Goal: Transaction & Acquisition: Purchase product/service

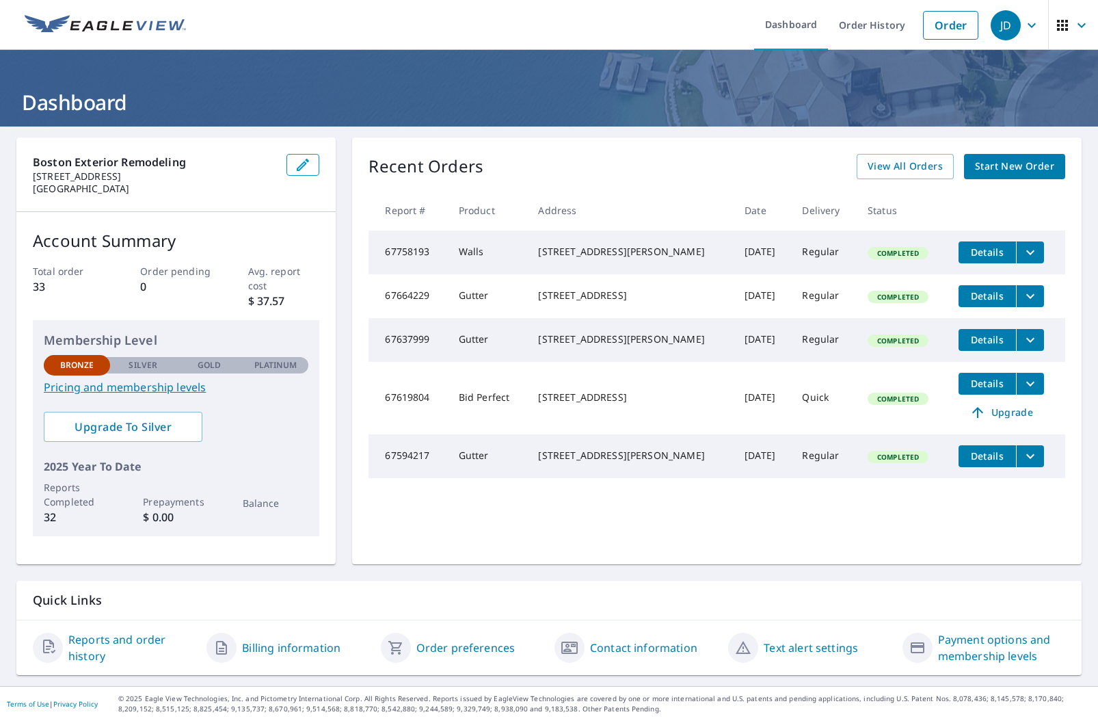
click at [1024, 164] on span "Start New Order" at bounding box center [1014, 166] width 79 height 17
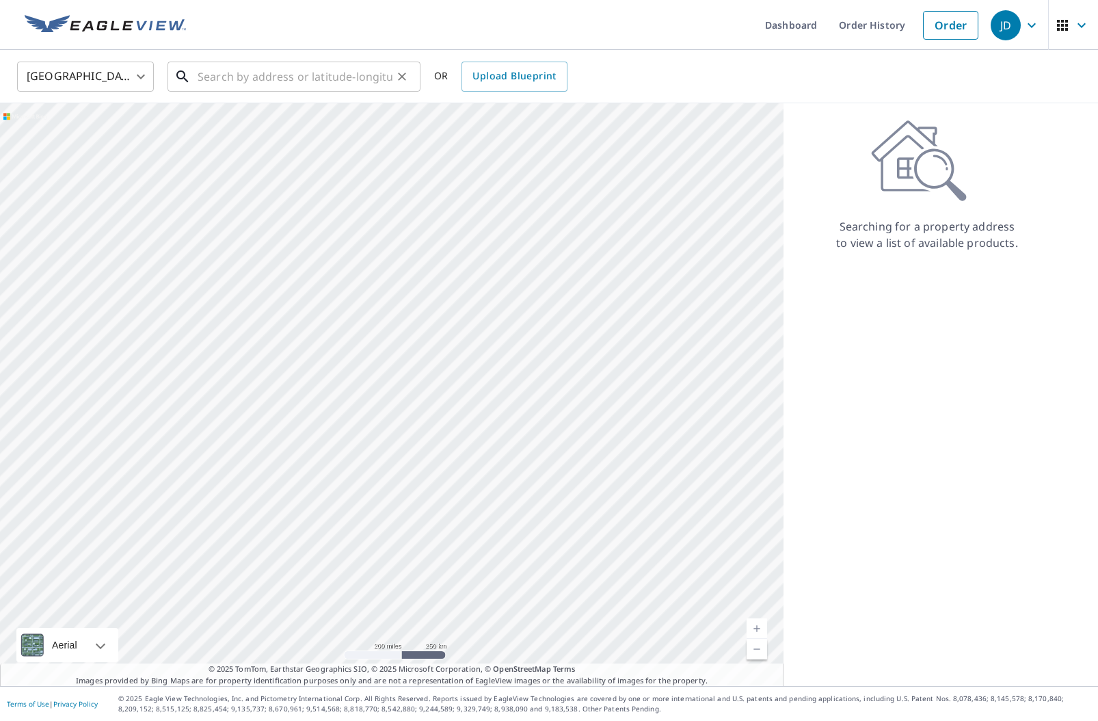
click at [288, 85] on input "text" at bounding box center [295, 76] width 195 height 38
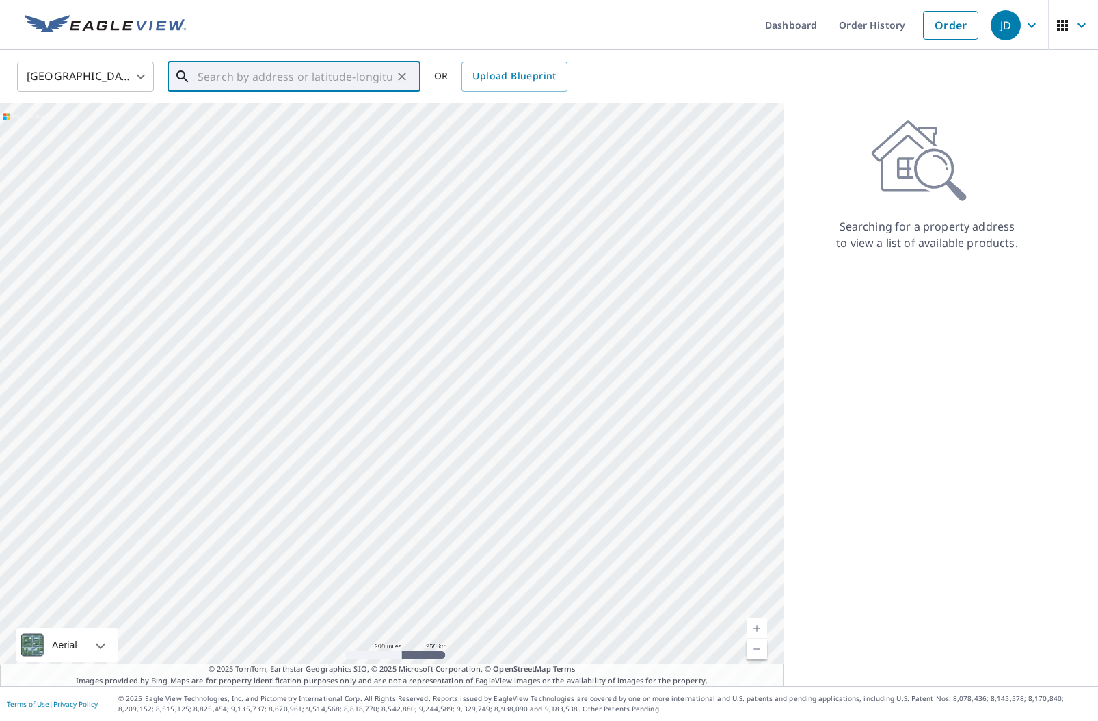
paste input "[STREET_ADDRESS] [GEOGRAPHIC_DATA]"
drag, startPoint x: 284, startPoint y: 111, endPoint x: 377, endPoint y: 120, distance: 92.7
click at [285, 110] on span "[STREET_ADDRESS]" at bounding box center [302, 116] width 215 height 16
type input "[STREET_ADDRESS]"
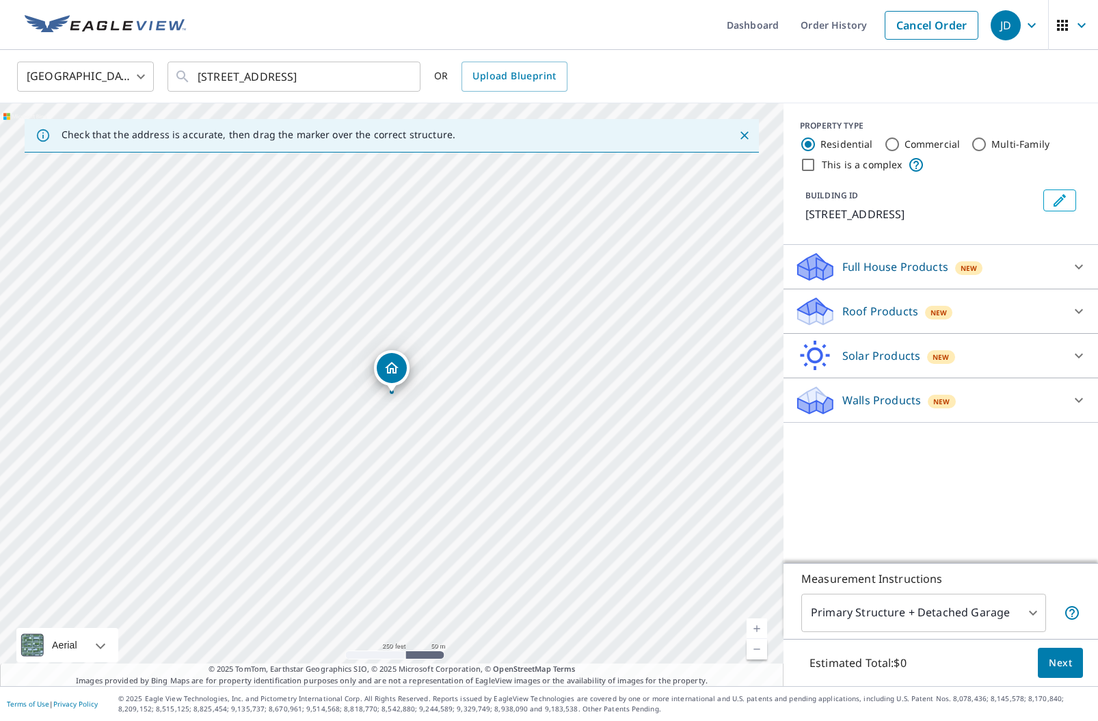
click at [895, 390] on div "Walls Products New" at bounding box center [929, 400] width 268 height 32
click at [877, 327] on div "Roof Products New" at bounding box center [929, 311] width 268 height 32
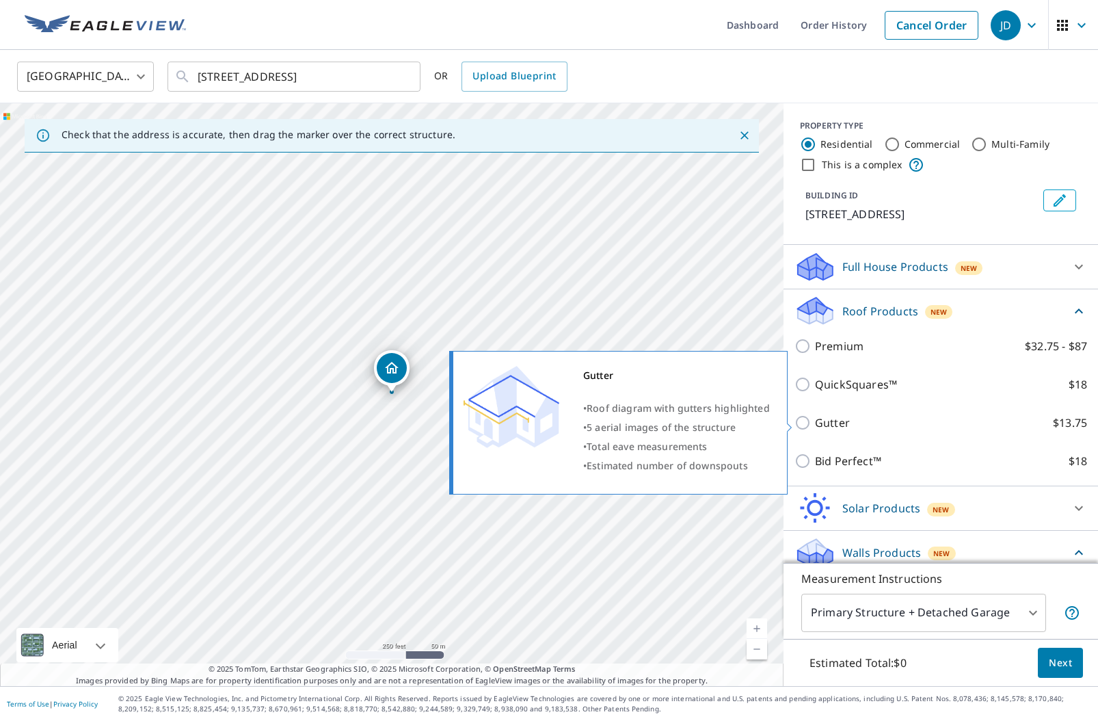
click at [838, 420] on p "Gutter" at bounding box center [832, 422] width 35 height 16
click at [815, 420] on input "Gutter $13.75" at bounding box center [805, 422] width 21 height 16
checkbox input "true"
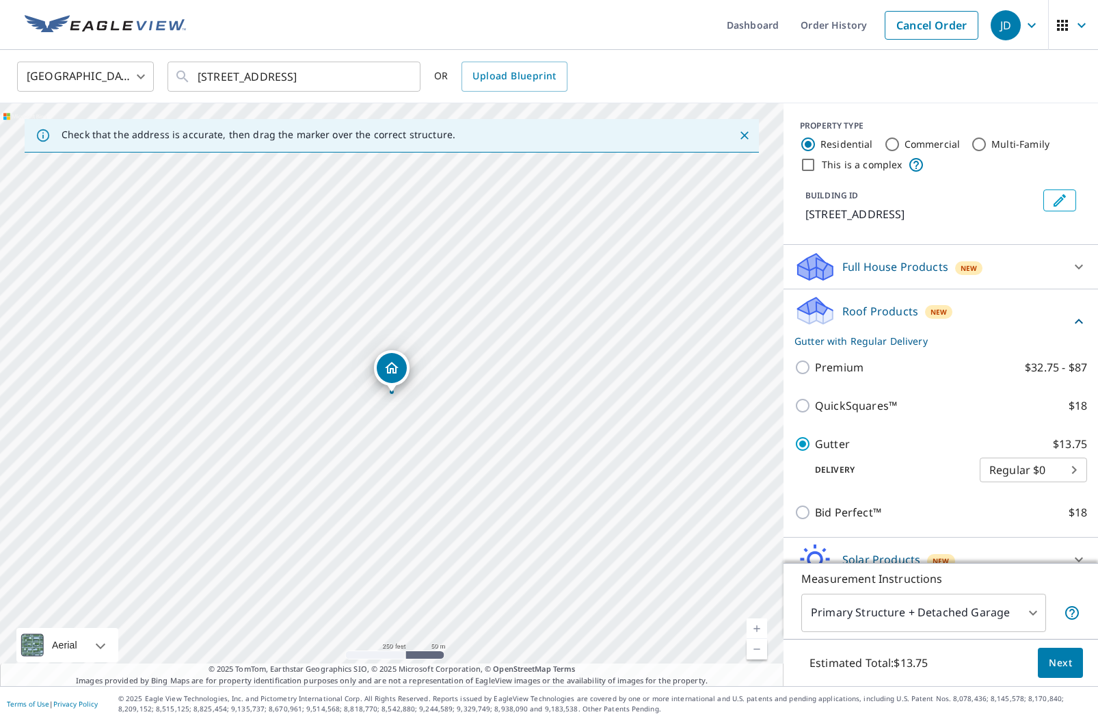
click at [987, 620] on body "JD JD Dashboard Order History Cancel Order JD [GEOGRAPHIC_DATA] [GEOGRAPHIC_DAT…" at bounding box center [549, 360] width 1098 height 721
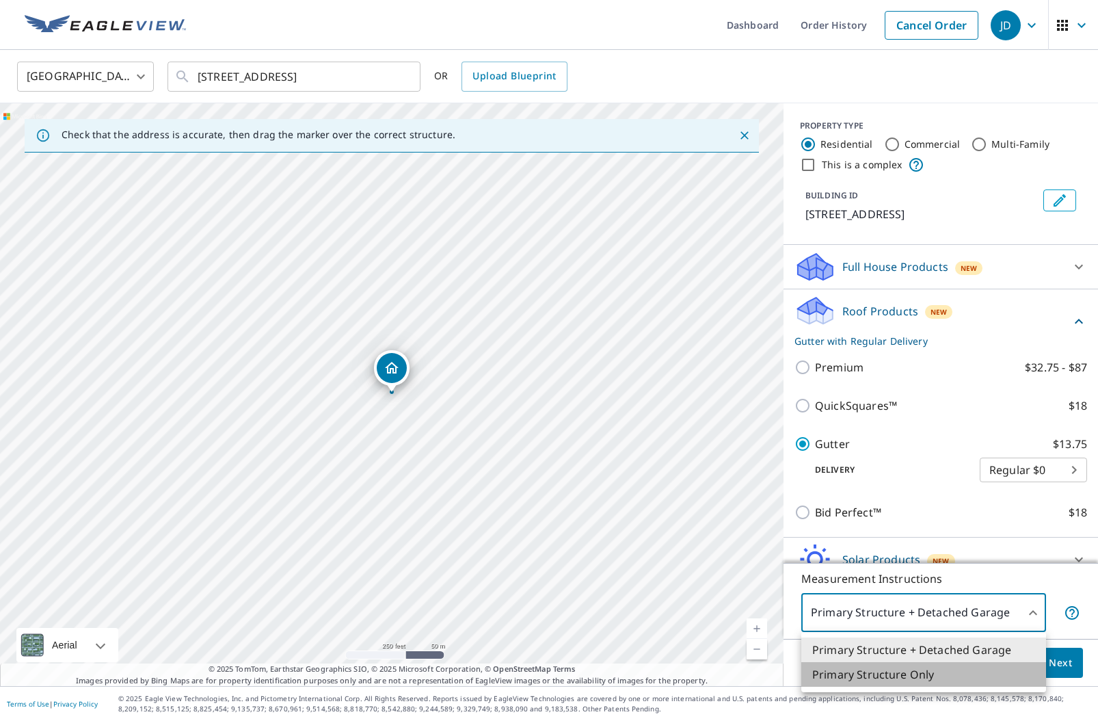
click at [965, 676] on li "Primary Structure Only" at bounding box center [923, 674] width 245 height 25
type input "2"
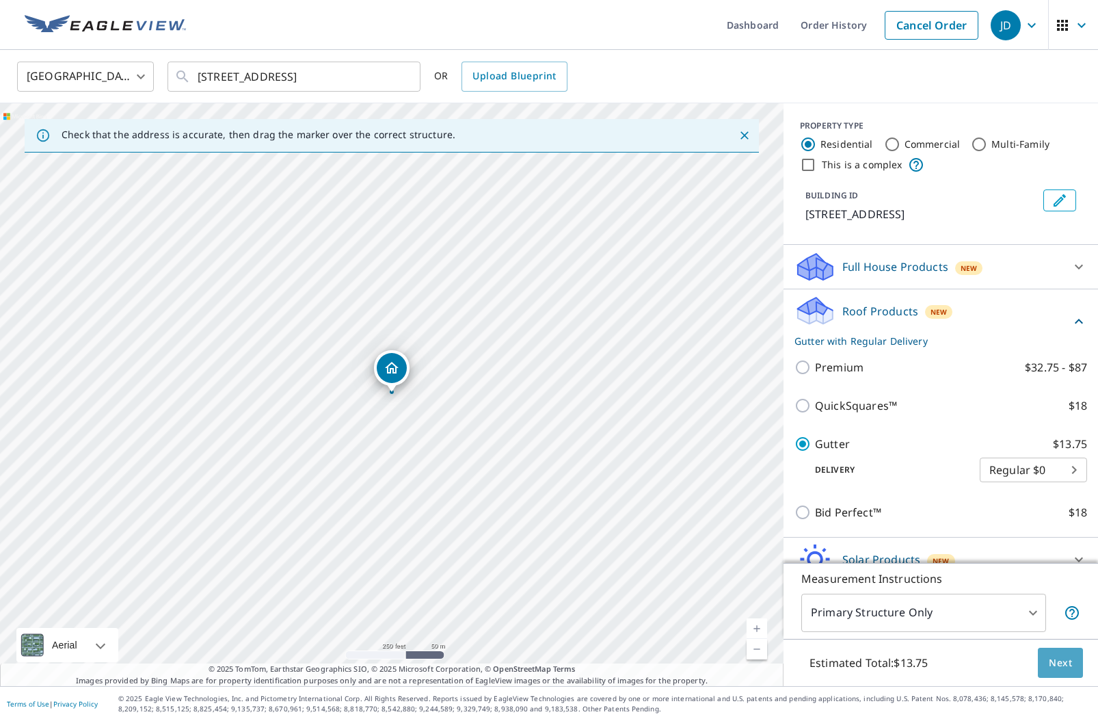
click at [1056, 661] on span "Next" at bounding box center [1060, 662] width 23 height 17
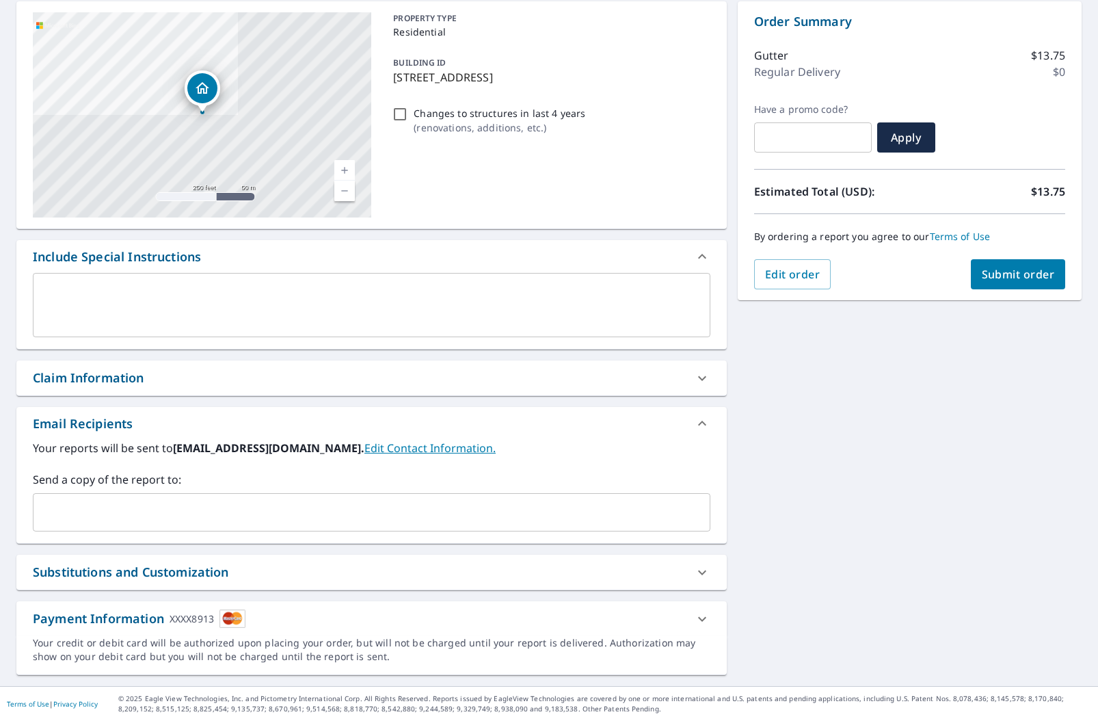
scroll to position [96, 0]
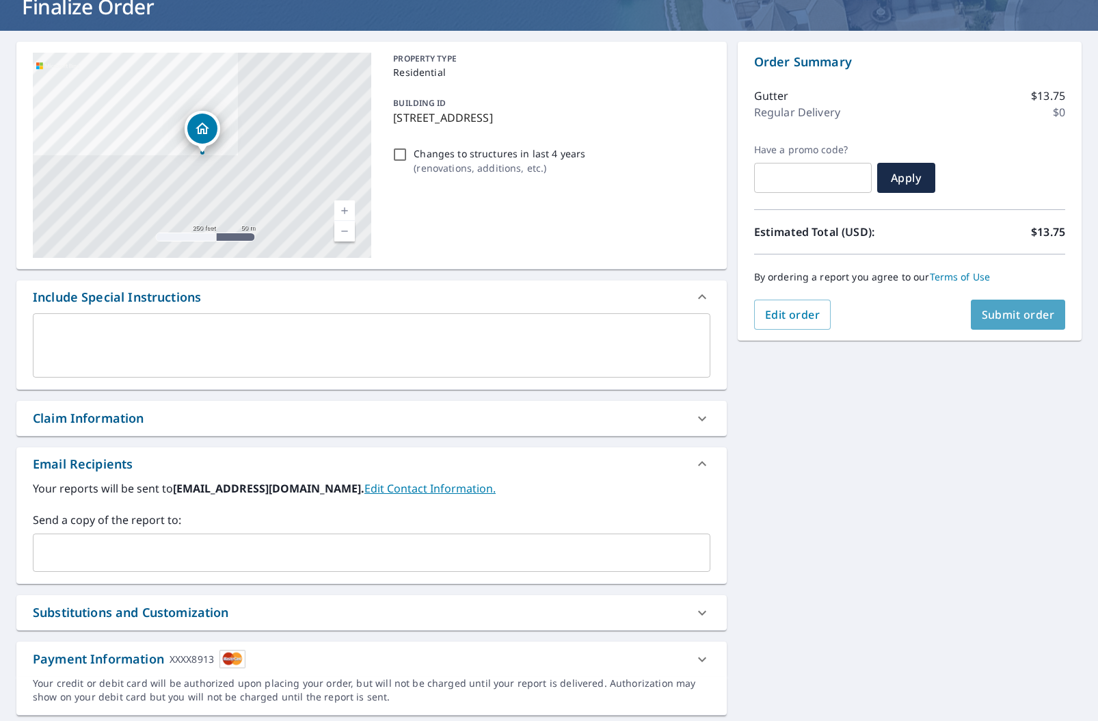
click at [1000, 319] on span "Submit order" at bounding box center [1018, 314] width 73 height 15
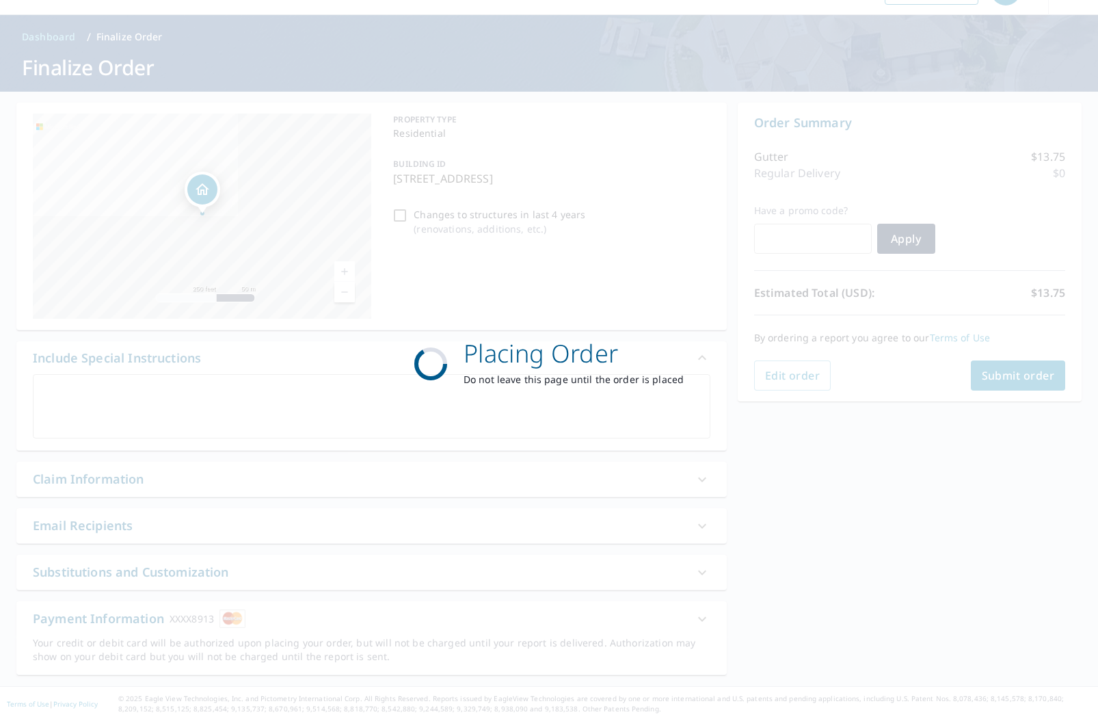
scroll to position [35, 0]
